Goal: Register for event/course

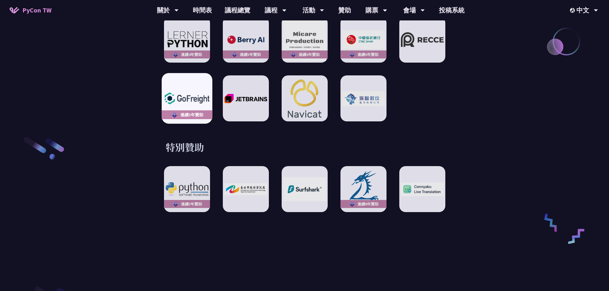
scroll to position [975, 0]
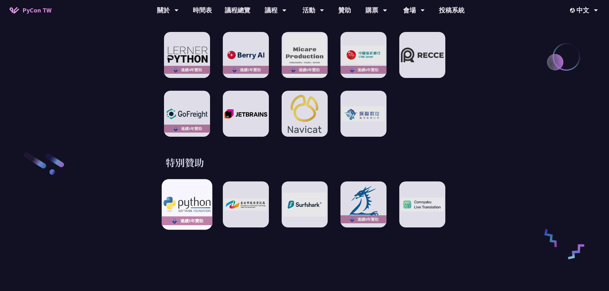
click at [188, 188] on div "連續5年贊助" at bounding box center [186, 204] width 50 height 50
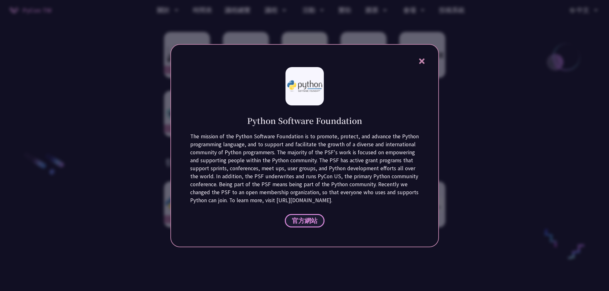
click at [307, 215] on link "官方網站" at bounding box center [305, 220] width 40 height 13
click at [422, 60] on icon at bounding box center [421, 60] width 5 height 5
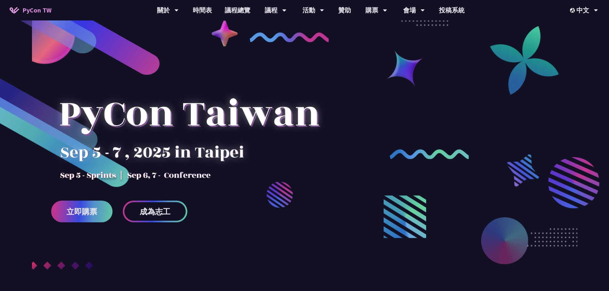
scroll to position [0, 0]
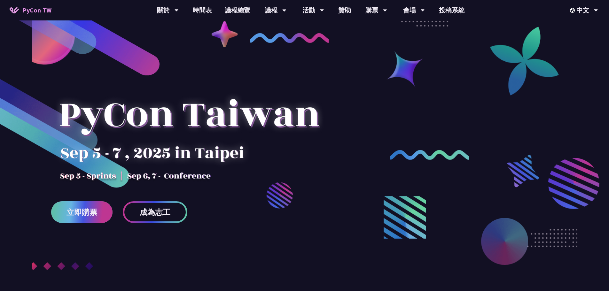
click at [99, 218] on link "立即購票" at bounding box center [81, 212] width 61 height 22
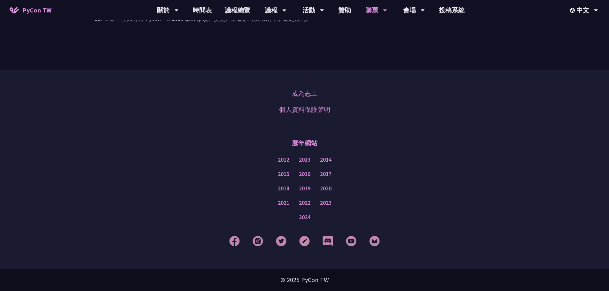
scroll to position [1226, 0]
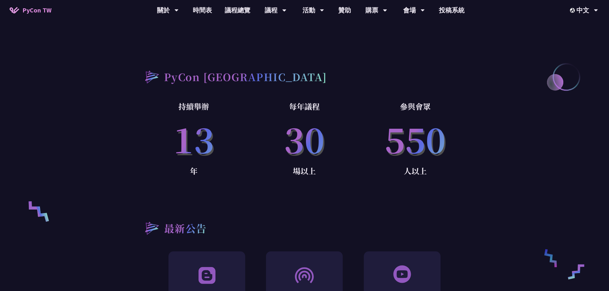
scroll to position [96, 0]
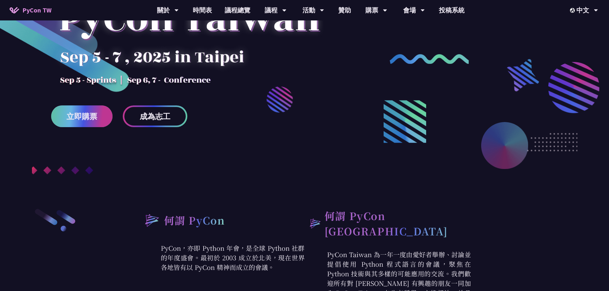
click at [64, 118] on link "立即購票" at bounding box center [81, 116] width 61 height 22
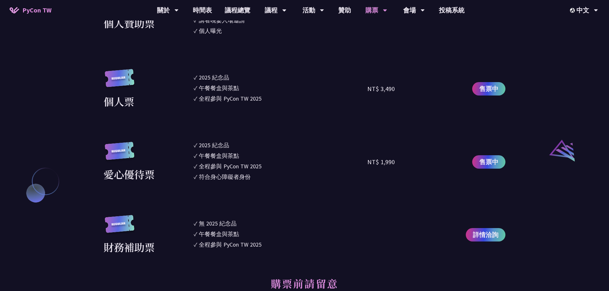
scroll to position [543, 0]
